Goal: Transaction & Acquisition: Download file/media

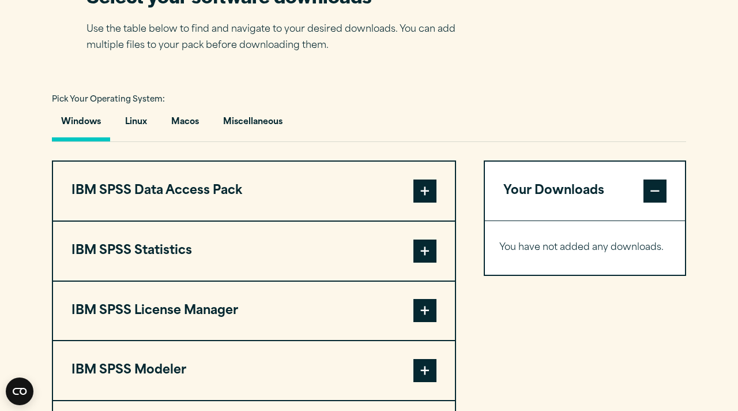
scroll to position [781, 0]
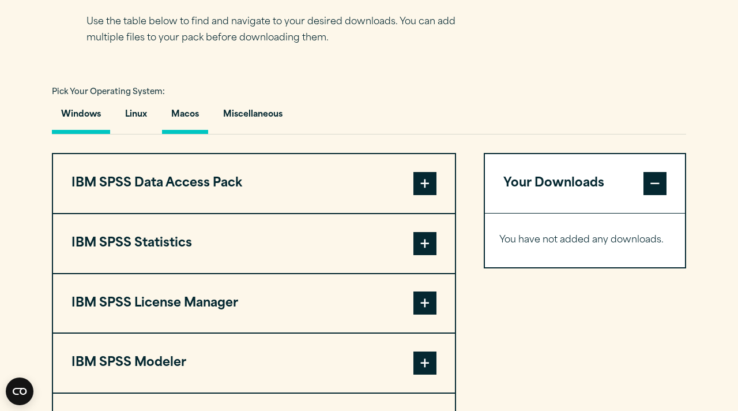
click at [175, 113] on button "Macos" at bounding box center [185, 117] width 46 height 33
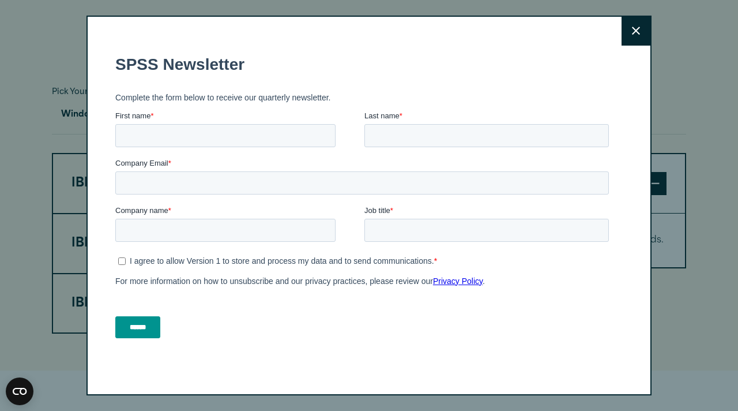
click at [629, 17] on button "Close" at bounding box center [636, 31] width 29 height 29
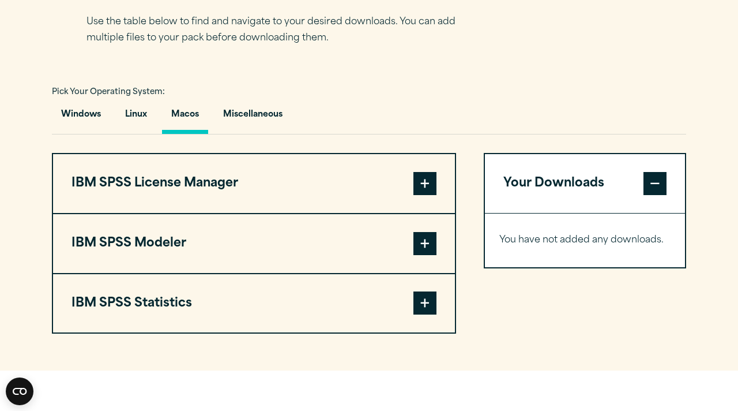
click at [629, 27] on div "Close" at bounding box center [369, 205] width 738 height 411
click at [423, 311] on span at bounding box center [424, 302] width 23 height 23
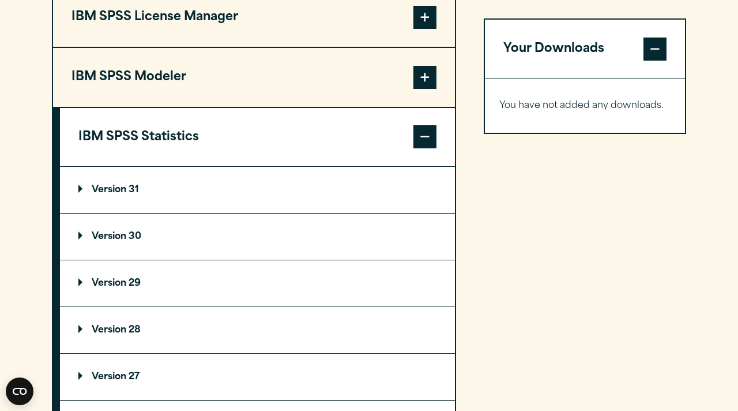
scroll to position [948, 0]
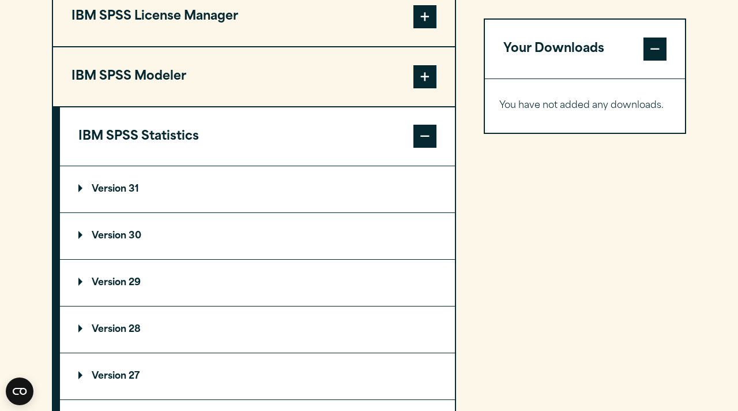
click at [101, 287] on p "Version 29" at bounding box center [109, 282] width 62 height 9
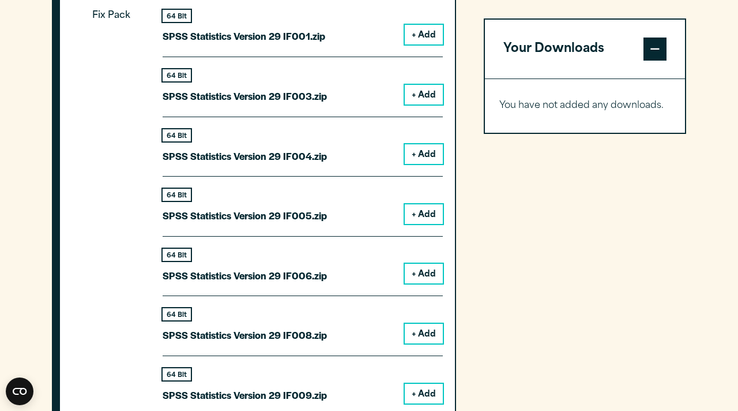
scroll to position [1261, 0]
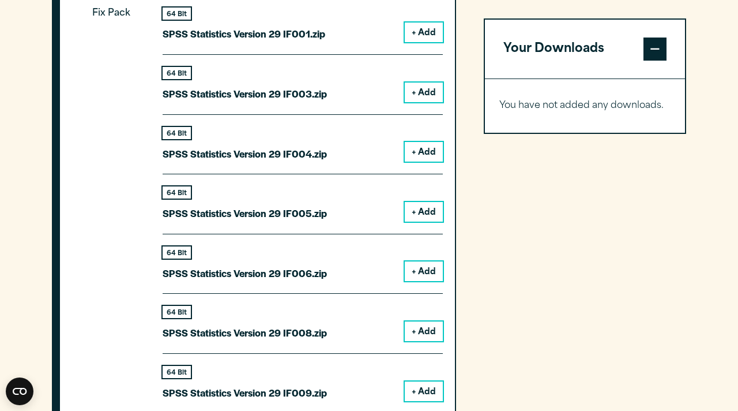
click at [431, 35] on button "+ Add" at bounding box center [424, 32] width 38 height 20
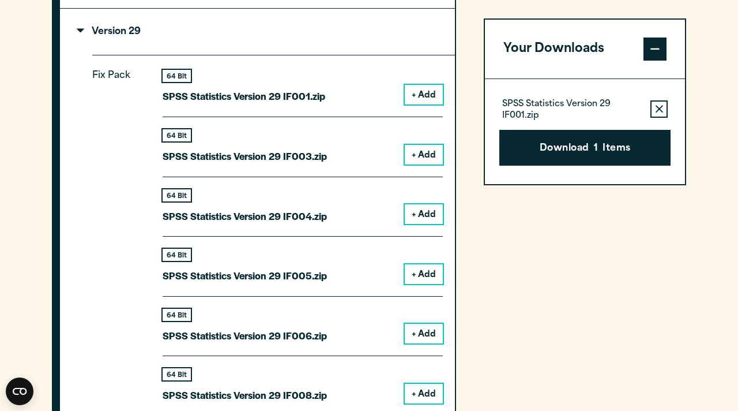
scroll to position [1206, 0]
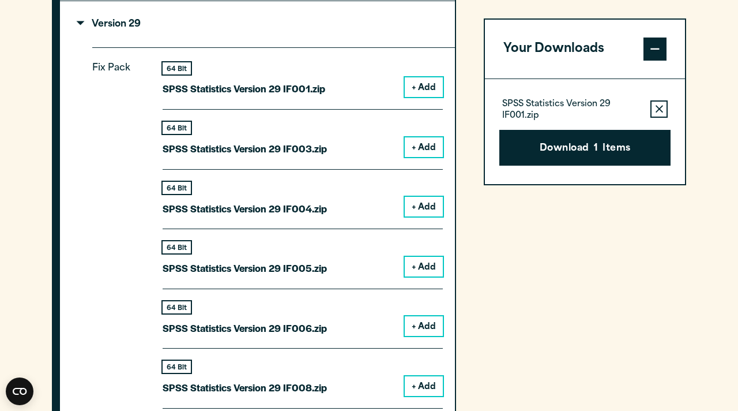
click at [664, 104] on button "Remove this item from your software download list" at bounding box center [658, 108] width 17 height 17
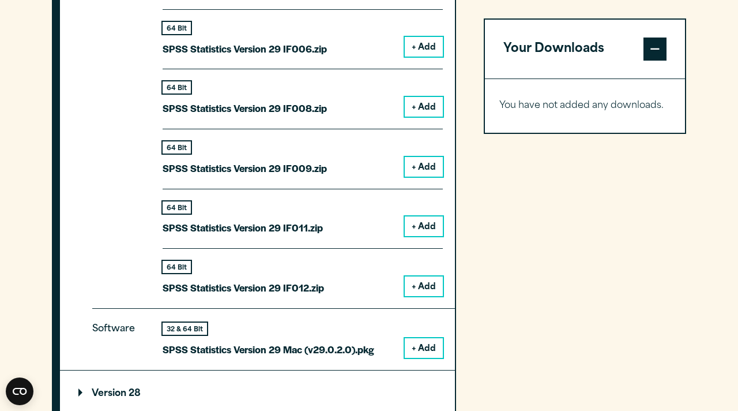
scroll to position [1499, 0]
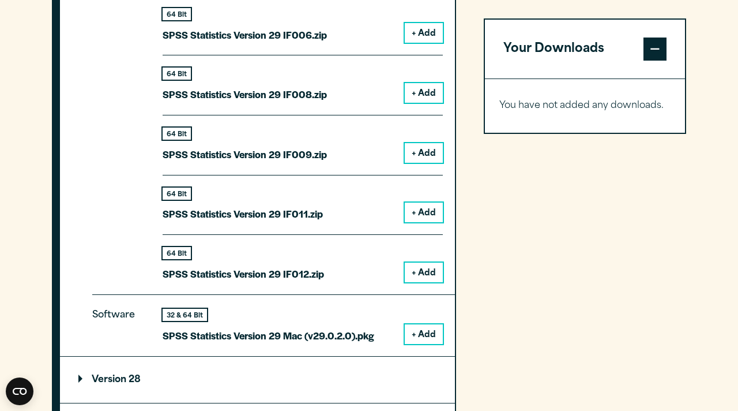
click at [419, 336] on button "+ Add" at bounding box center [424, 334] width 38 height 20
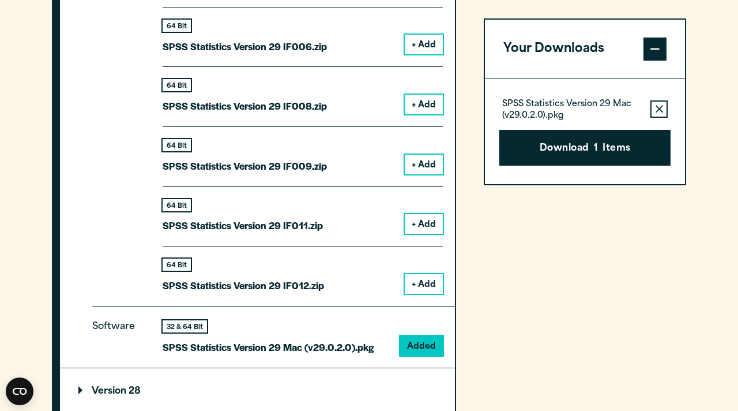
scroll to position [1487, 0]
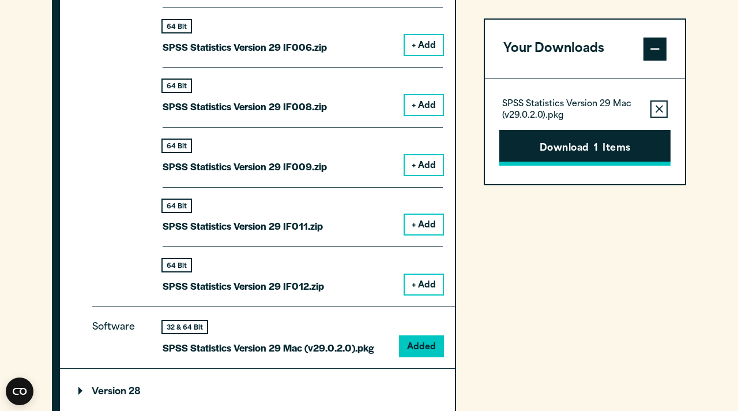
click at [593, 144] on button "Download 1 Items" at bounding box center [584, 148] width 171 height 36
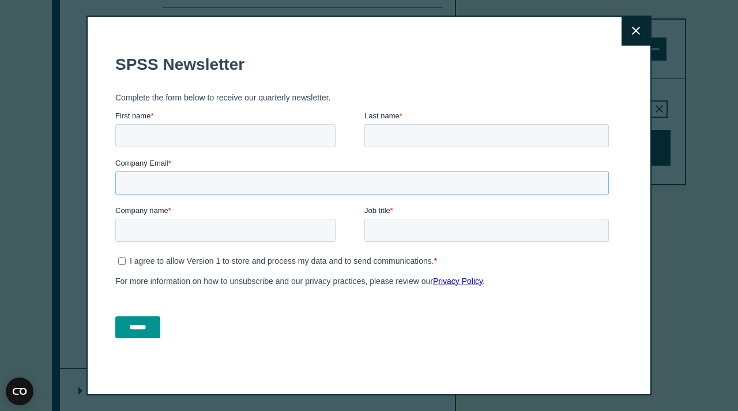
click at [197, 191] on input "Company Email *" at bounding box center [362, 182] width 494 height 23
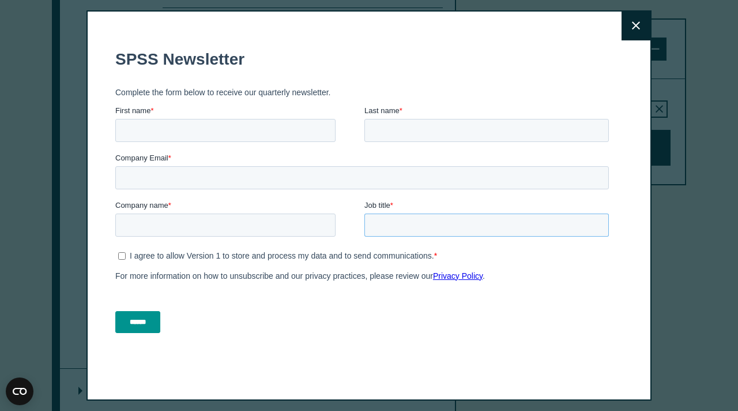
click at [510, 223] on input "Job title *" at bounding box center [486, 224] width 244 height 23
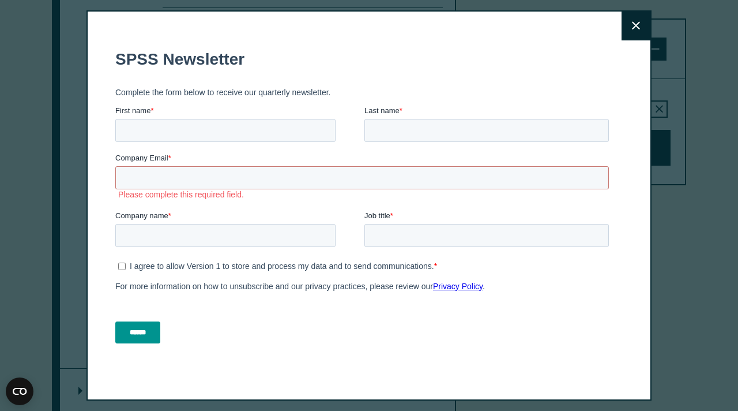
click at [638, 9] on div "Close" at bounding box center [369, 205] width 738 height 411
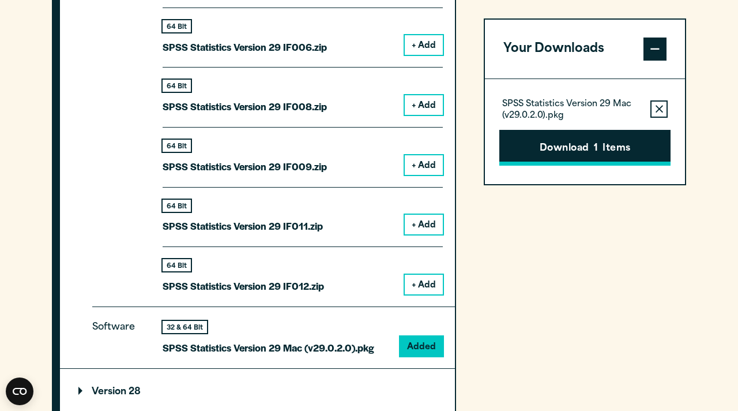
click at [588, 144] on button "Download 1 Items" at bounding box center [584, 148] width 171 height 36
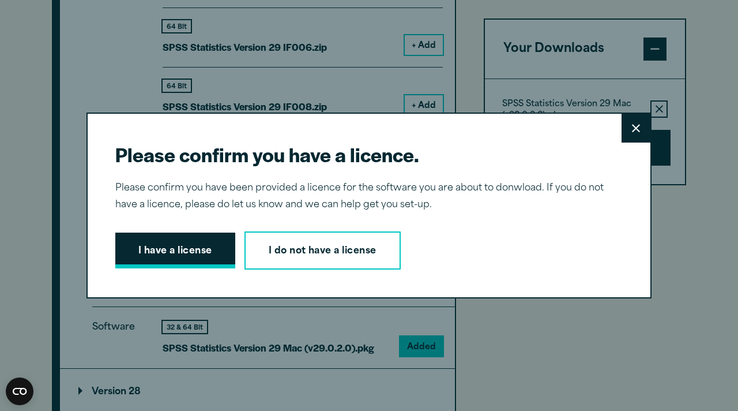
click at [136, 244] on button "I have a license" at bounding box center [175, 250] width 120 height 36
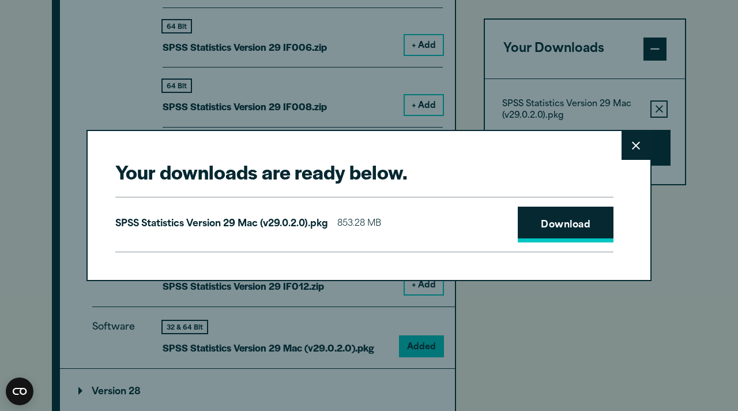
click at [582, 215] on link "Download" at bounding box center [566, 224] width 96 height 36
